Goal: Find specific page/section: Find specific page/section

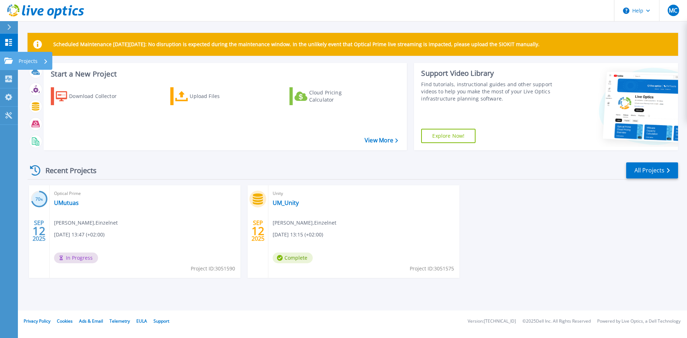
click at [9, 58] on icon at bounding box center [8, 61] width 9 height 6
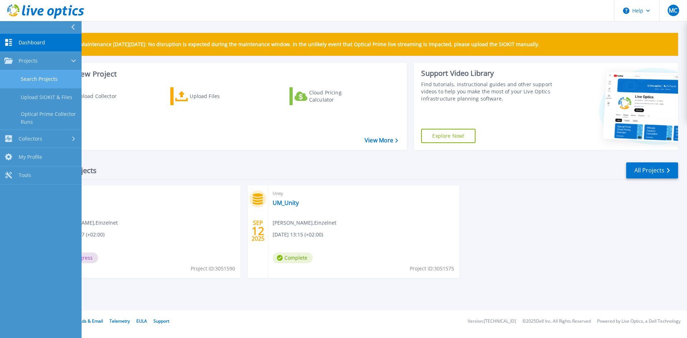
click at [52, 78] on link "Search Projects" at bounding box center [41, 79] width 82 height 18
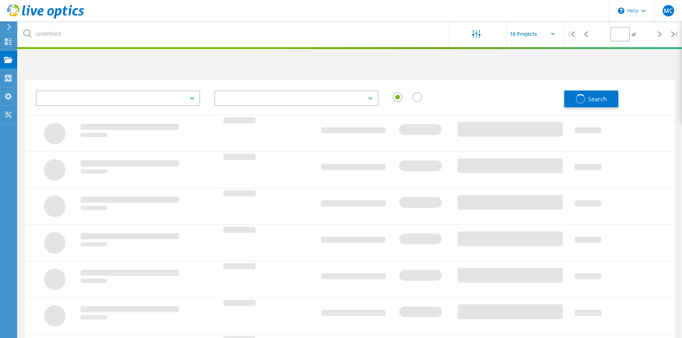
type input "1"
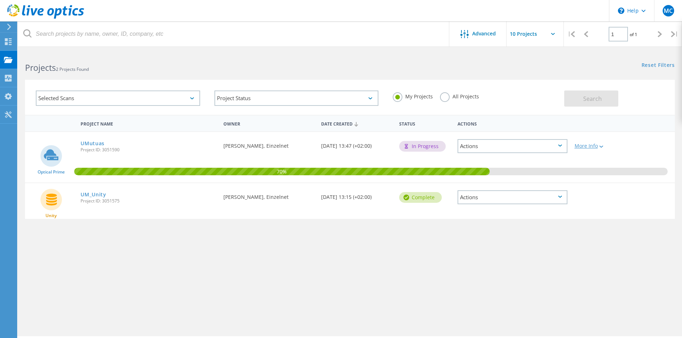
click at [600, 147] on icon at bounding box center [601, 147] width 4 height 2
